Goal: Task Accomplishment & Management: Use online tool/utility

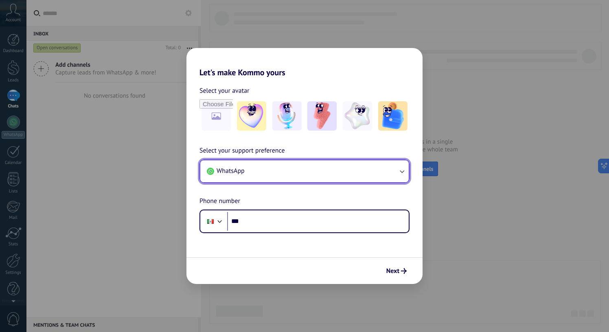
click at [300, 177] on button "WhatsApp" at bounding box center [304, 171] width 208 height 22
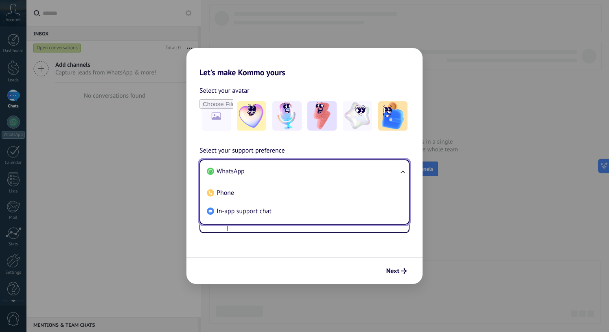
click at [300, 177] on li "WhatsApp" at bounding box center [302, 171] width 199 height 18
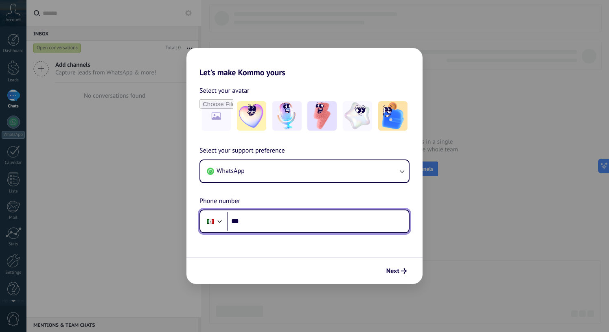
click at [260, 224] on input "***" at bounding box center [317, 221] width 181 height 19
type input "**********"
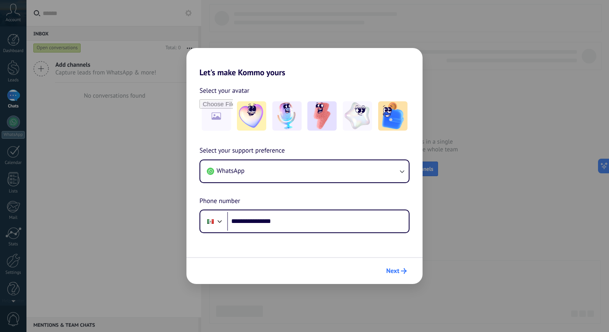
click at [398, 266] on button "Next" at bounding box center [397, 271] width 28 height 14
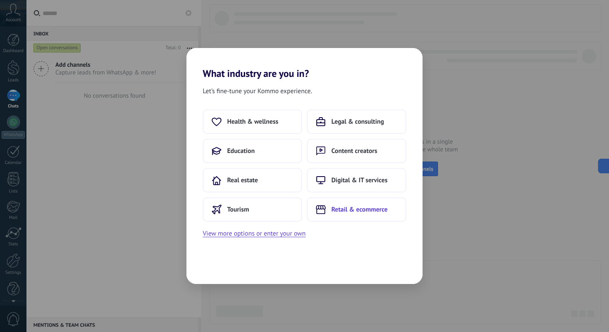
click at [358, 209] on span "Retail & ecommerce" at bounding box center [359, 209] width 56 height 8
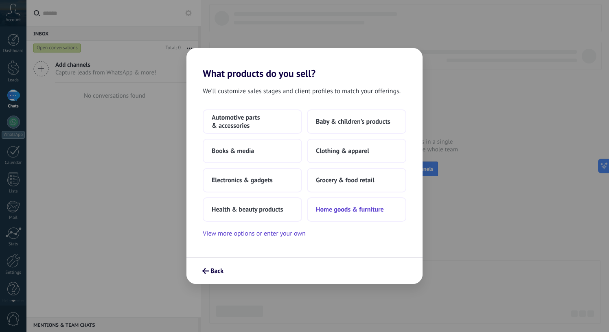
click at [339, 210] on span "Home goods & furniture" at bounding box center [350, 209] width 68 height 8
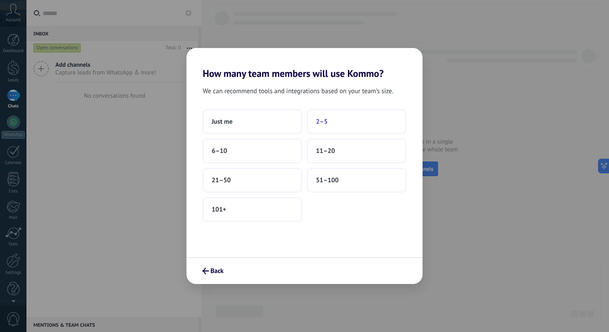
click at [333, 123] on button "2–5" at bounding box center [356, 121] width 99 height 24
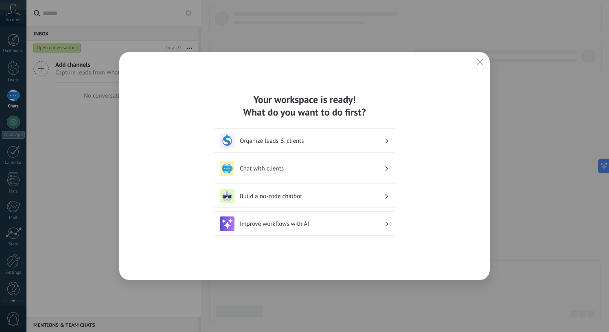
click at [355, 144] on h3 "Organize leads & clients" at bounding box center [312, 141] width 144 height 8
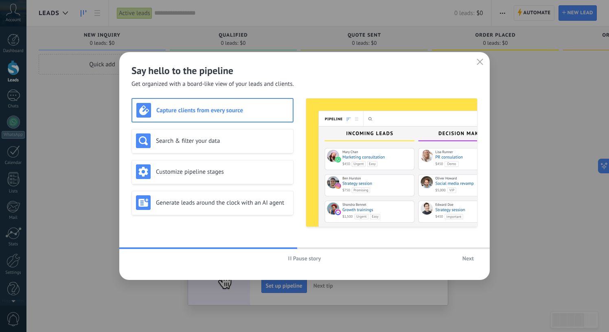
click at [256, 113] on h3 "Capture clients from every source" at bounding box center [222, 111] width 132 height 8
click at [470, 256] on span "Next" at bounding box center [467, 259] width 11 height 6
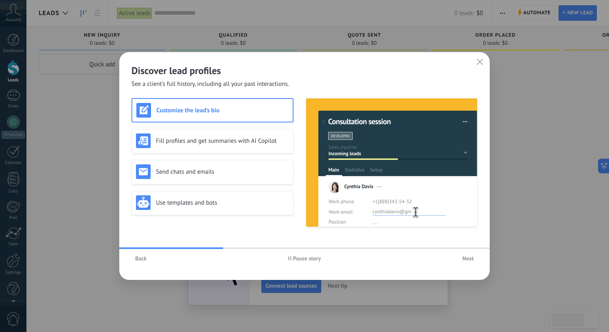
click at [469, 257] on span "Next" at bounding box center [467, 259] width 11 height 6
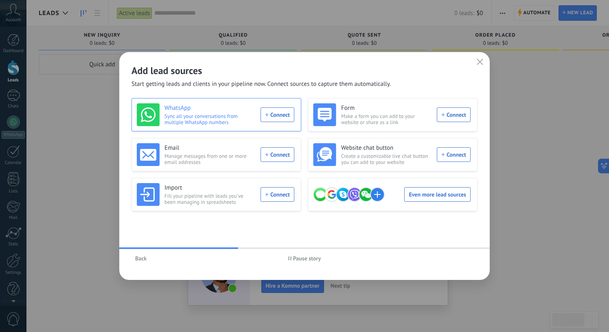
click at [280, 115] on div "WhatsApp Sync all your conversations from multiple WhatsApp numbers Connect" at bounding box center [215, 114] width 157 height 23
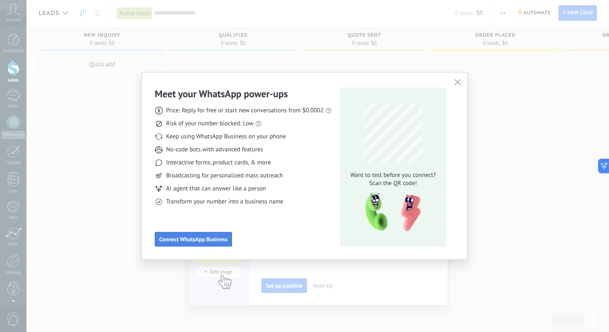
click at [196, 239] on span "Connect WhatsApp Business" at bounding box center [193, 239] width 68 height 6
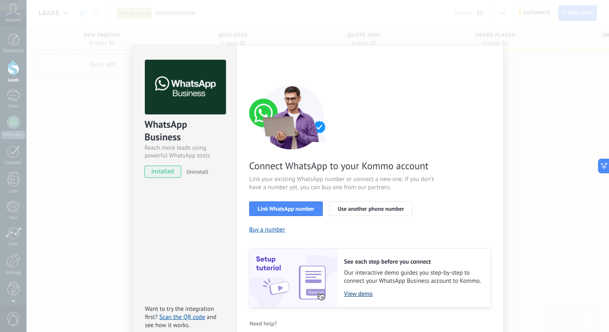
click at [365, 295] on link "View demo" at bounding box center [413, 294] width 138 height 8
click at [264, 232] on button "Buy a number" at bounding box center [267, 230] width 36 height 8
